Goal: Register for event/course

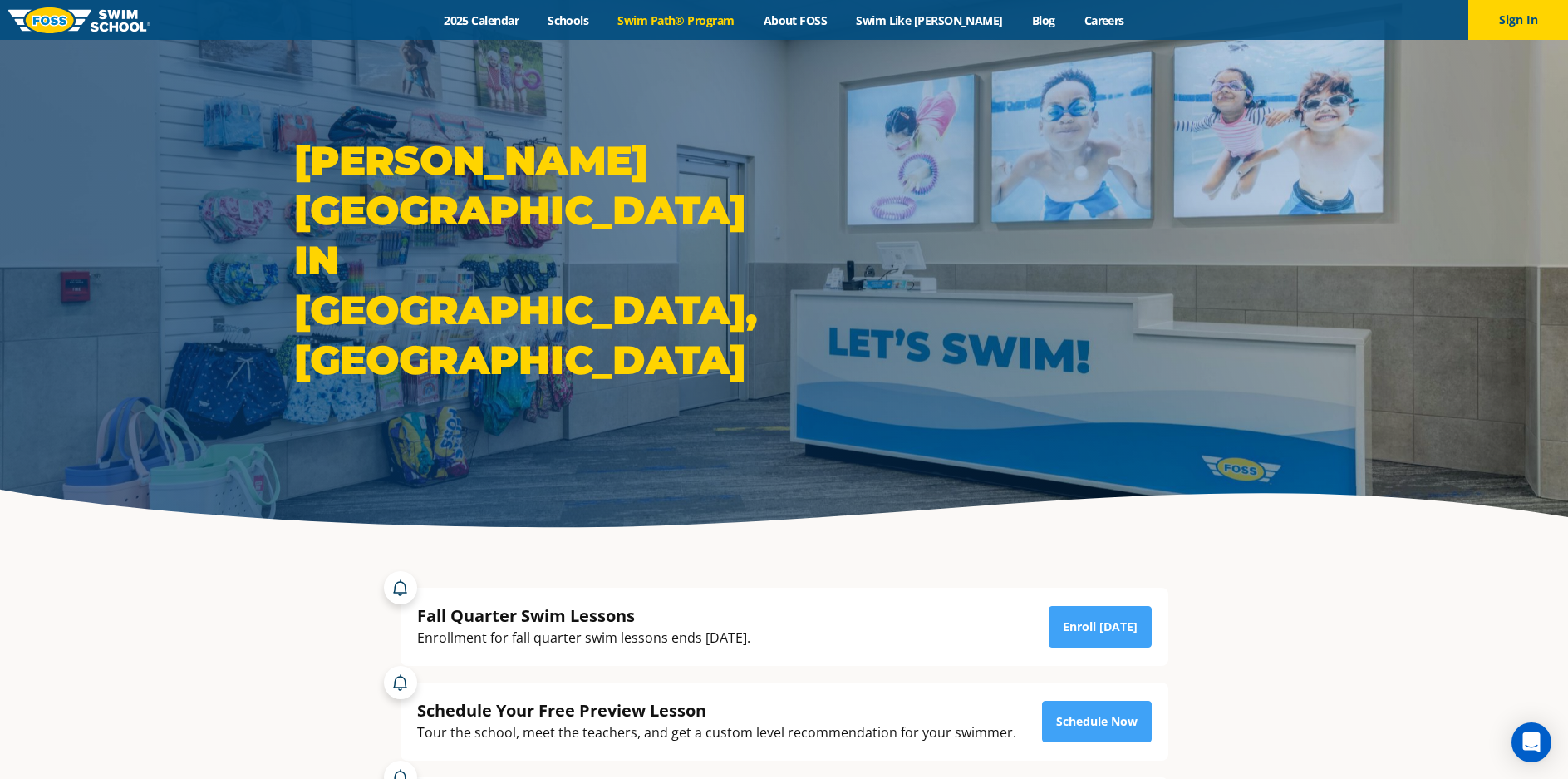
click at [684, 20] on link "Swim Path® Program" at bounding box center [676, 20] width 146 height 16
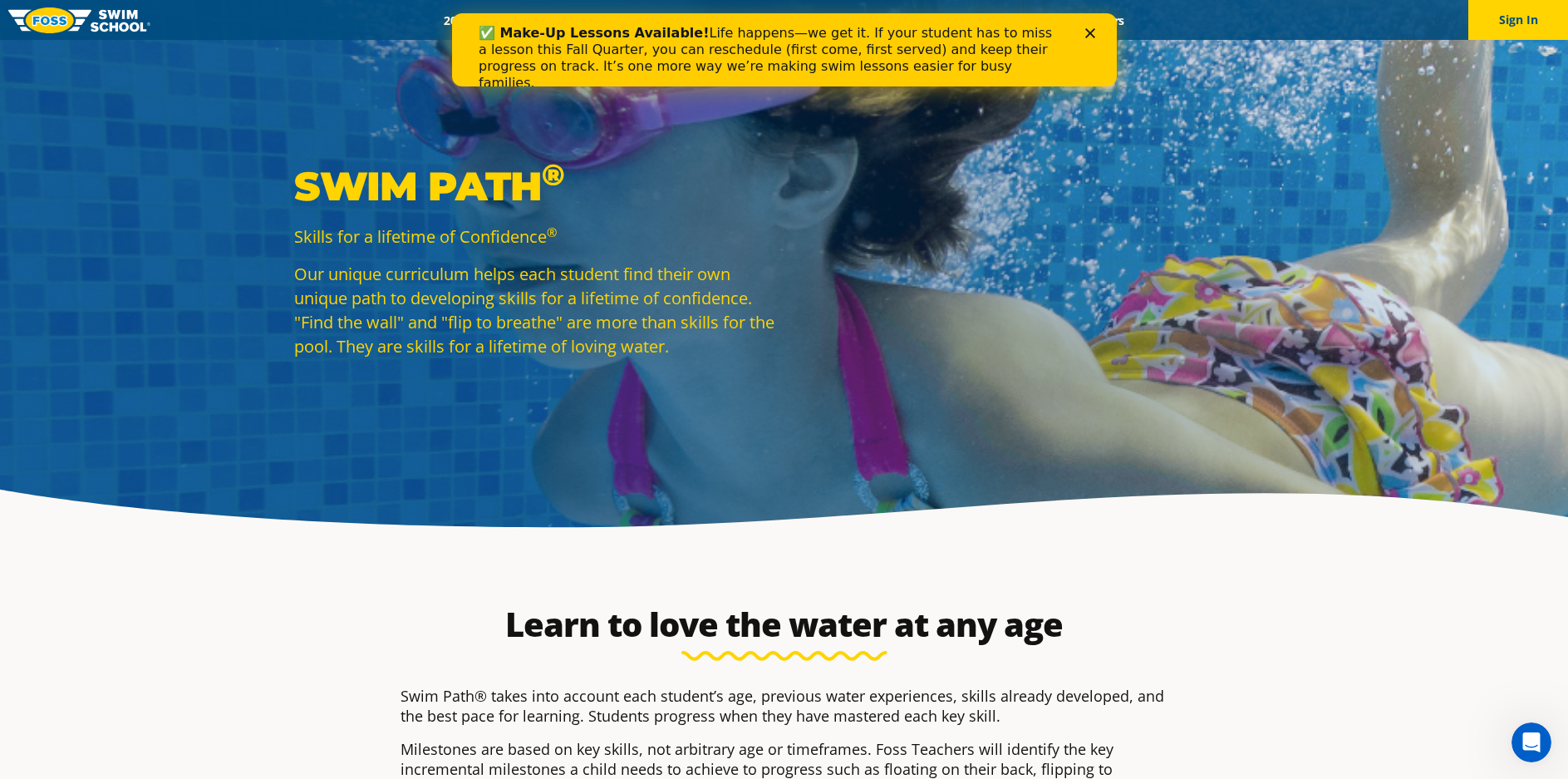
click at [1088, 31] on icon "Close" at bounding box center [1089, 32] width 10 height 10
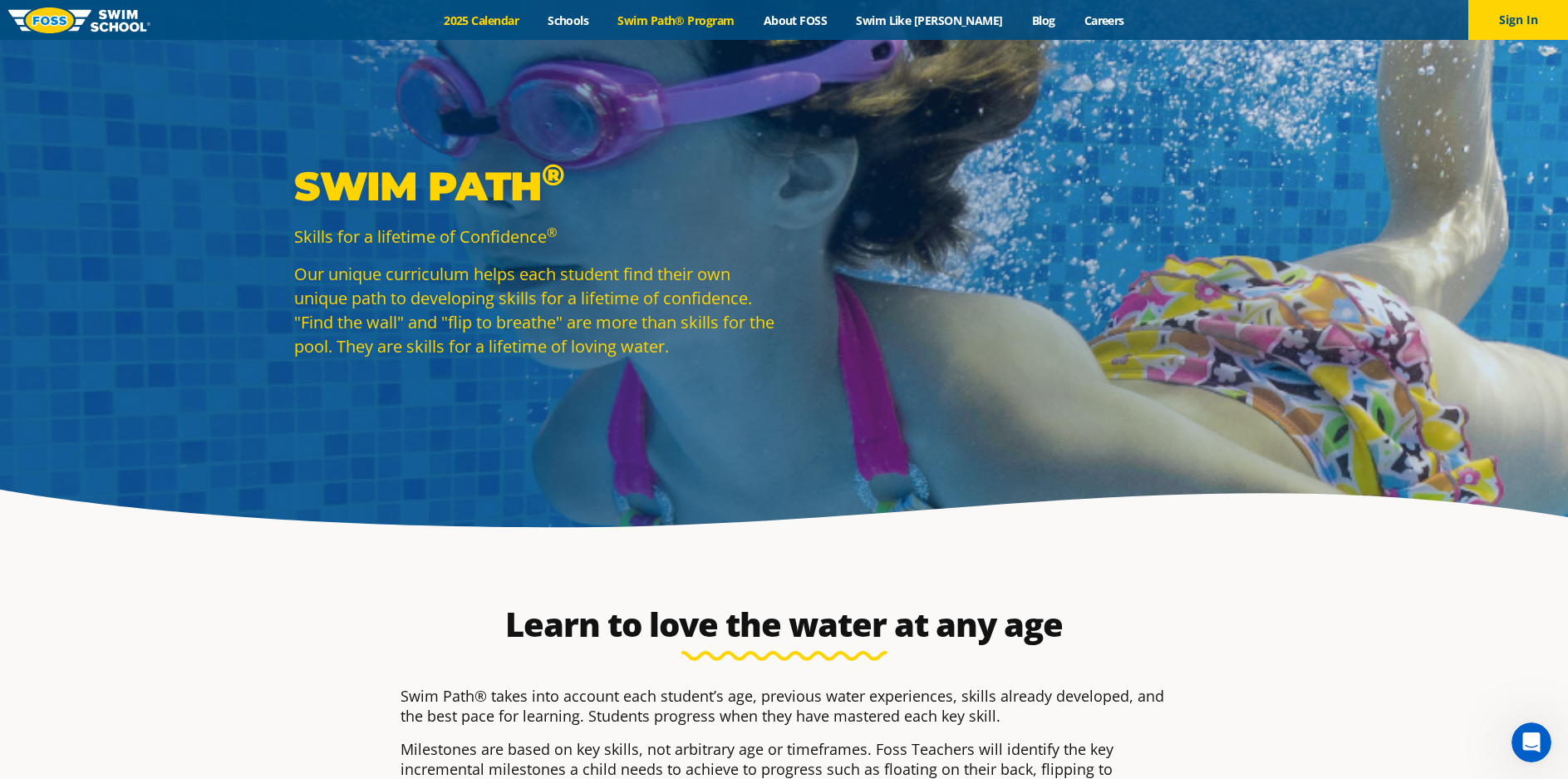
click at [492, 19] on link "2025 Calendar" at bounding box center [481, 20] width 103 height 16
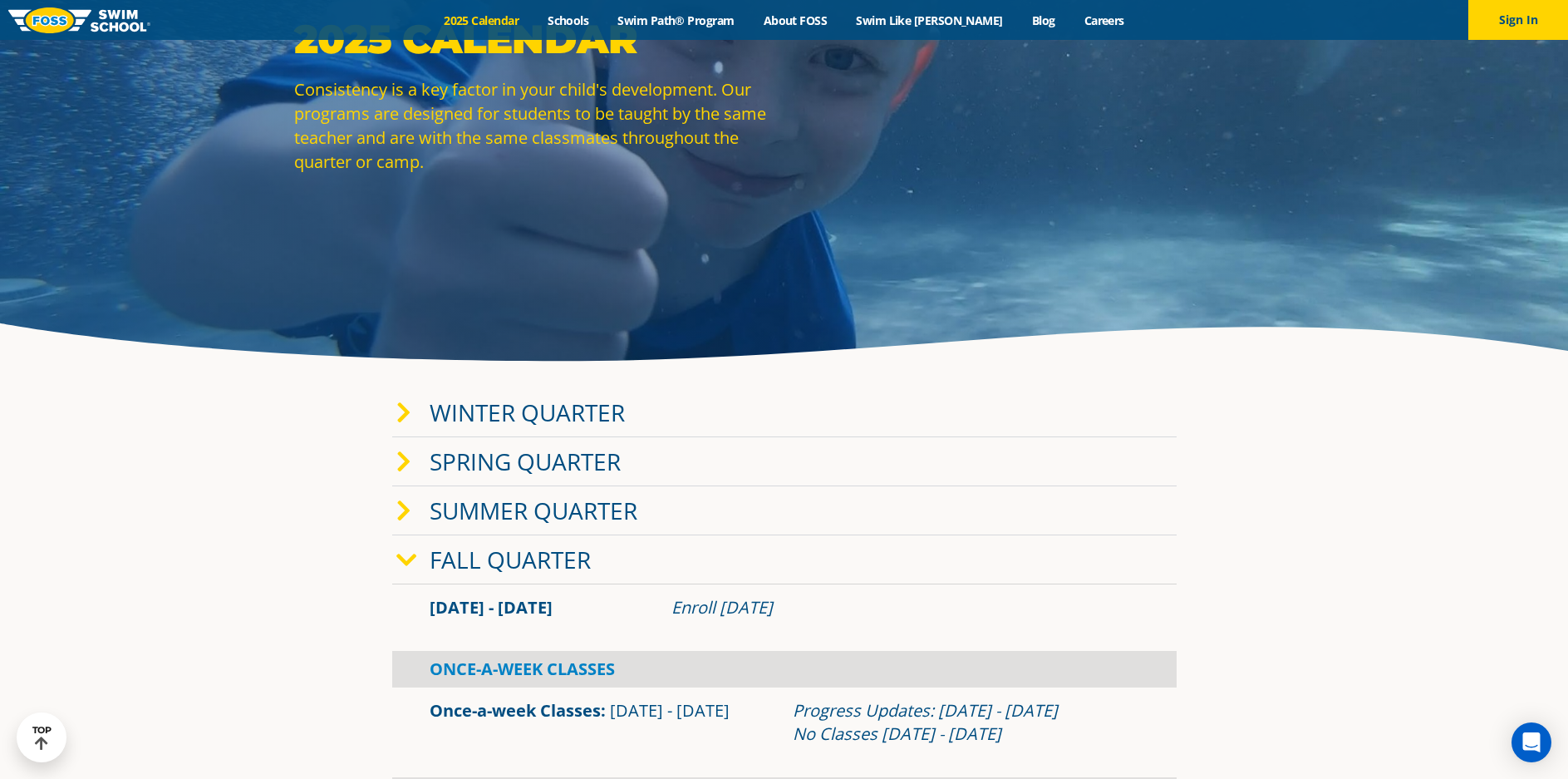
click at [401, 411] on icon at bounding box center [403, 413] width 15 height 24
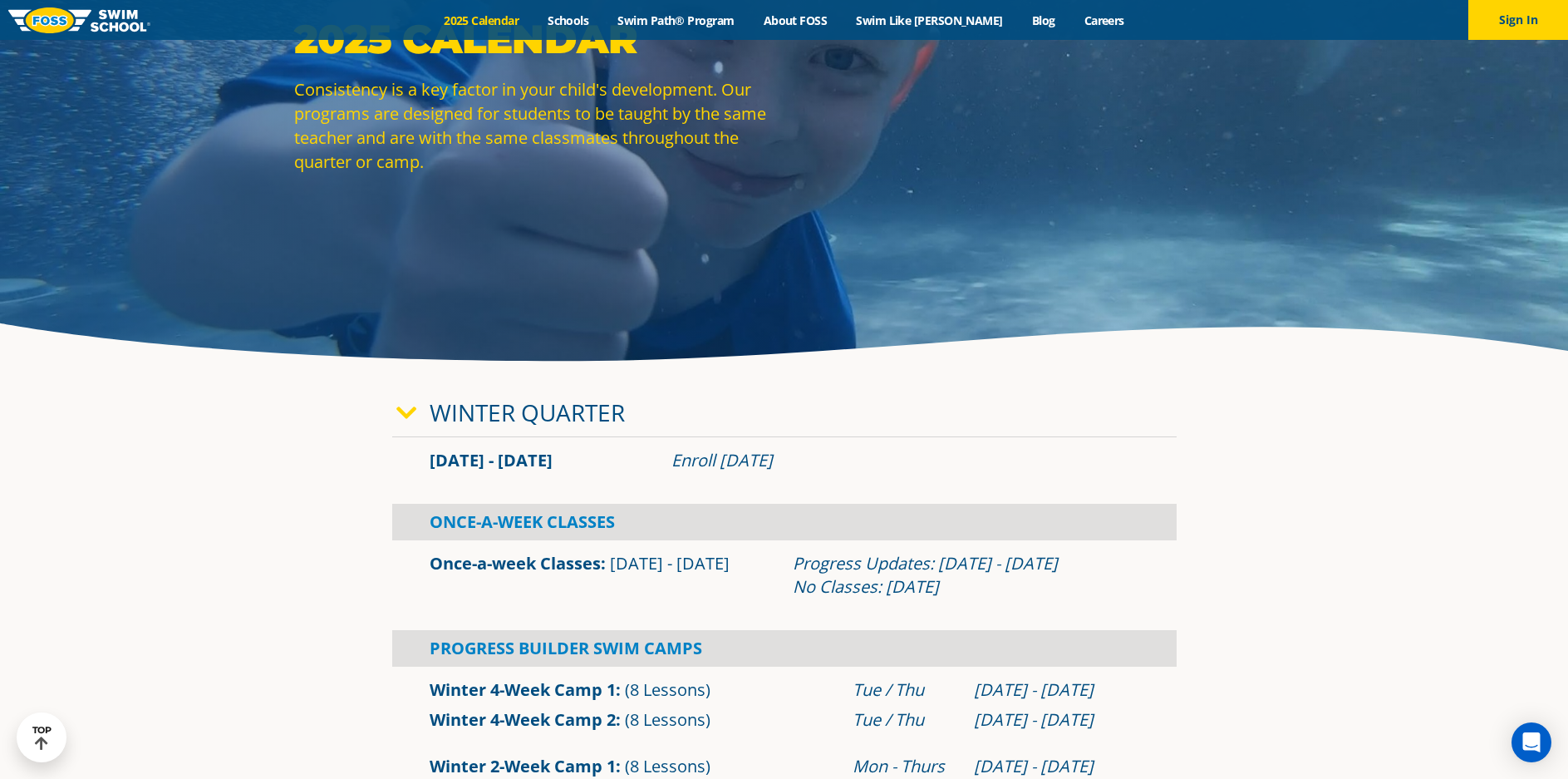
click at [401, 411] on icon at bounding box center [407, 413] width 21 height 24
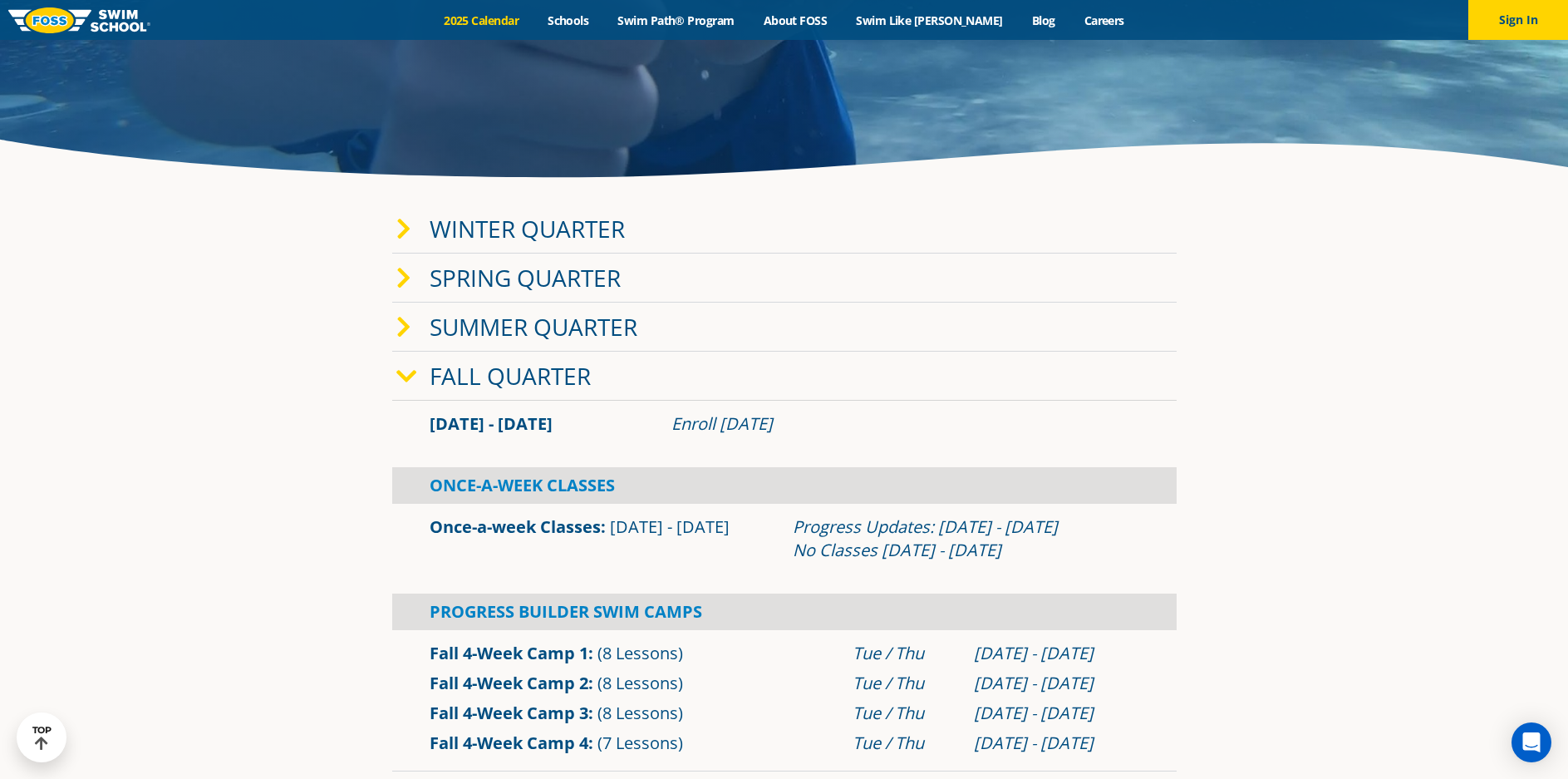
scroll to position [416, 0]
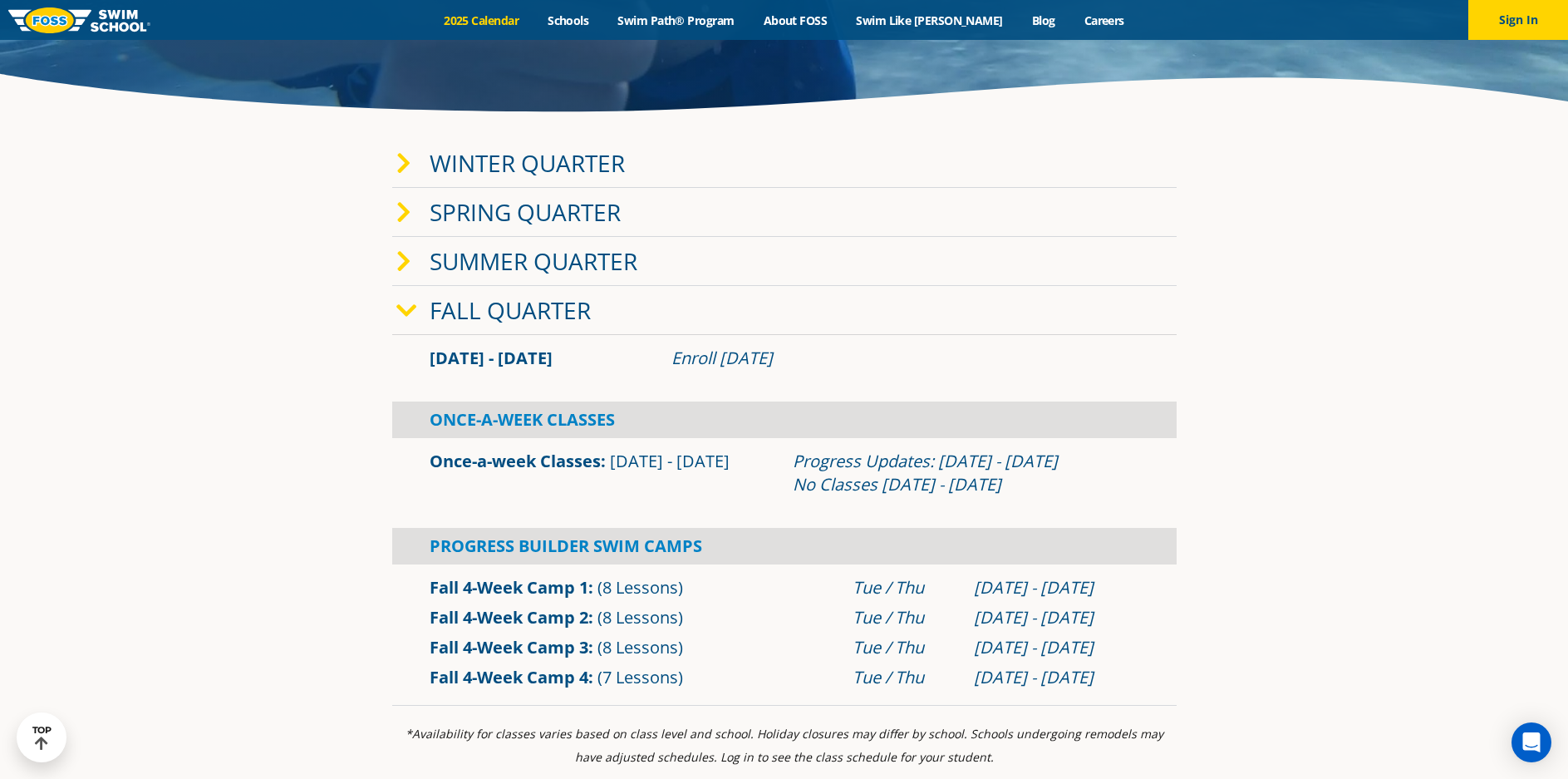
click at [513, 647] on link "Fall 4-Week Camp 3" at bounding box center [509, 647] width 159 height 23
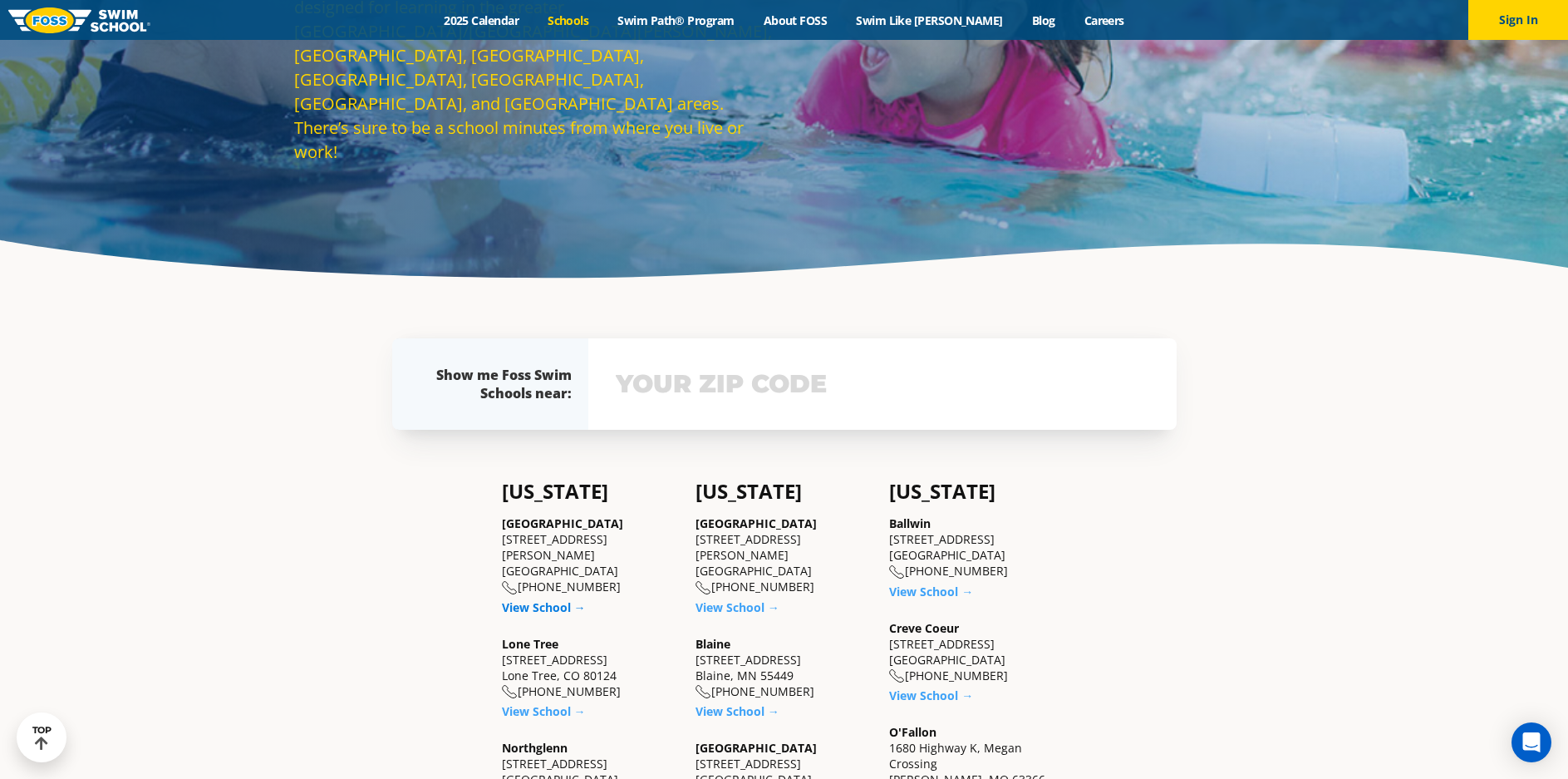
click at [545, 599] on link "View School →" at bounding box center [544, 607] width 84 height 16
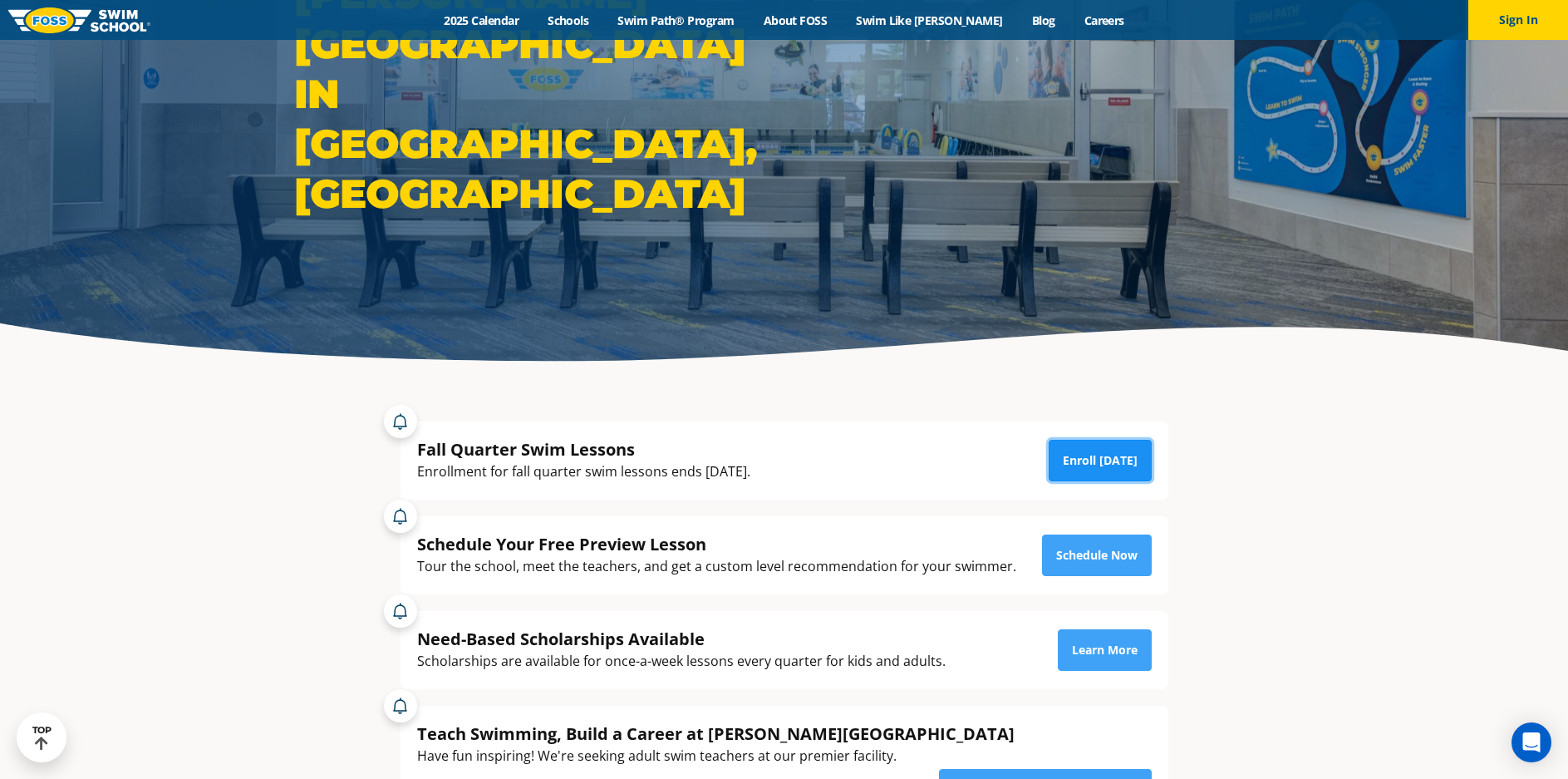
click at [1113, 460] on link "Enroll [DATE]" at bounding box center [1100, 460] width 103 height 41
